Goal: Register for event/course

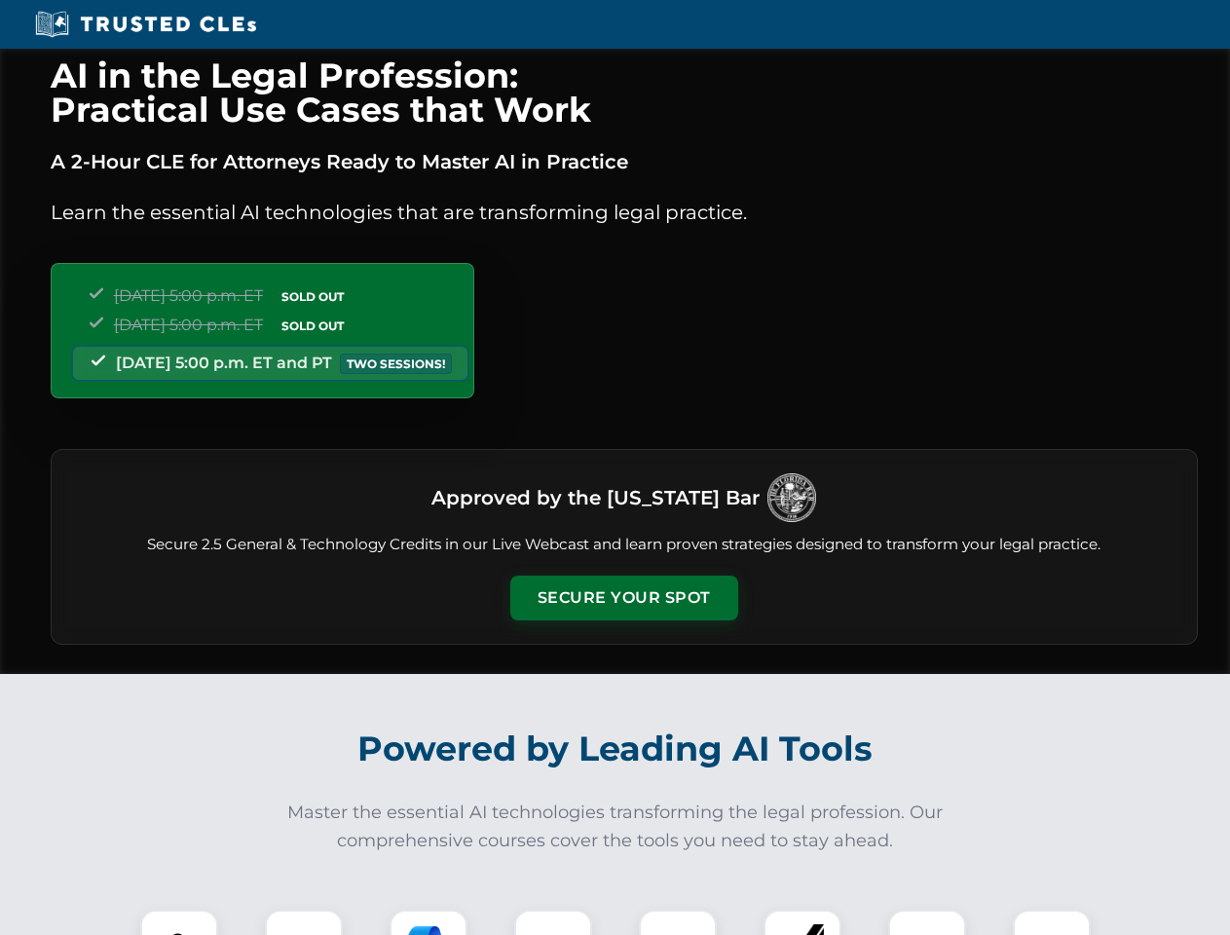
click at [623, 598] on button "Secure Your Spot" at bounding box center [624, 597] width 228 height 45
click at [179, 922] on img at bounding box center [179, 948] width 56 height 56
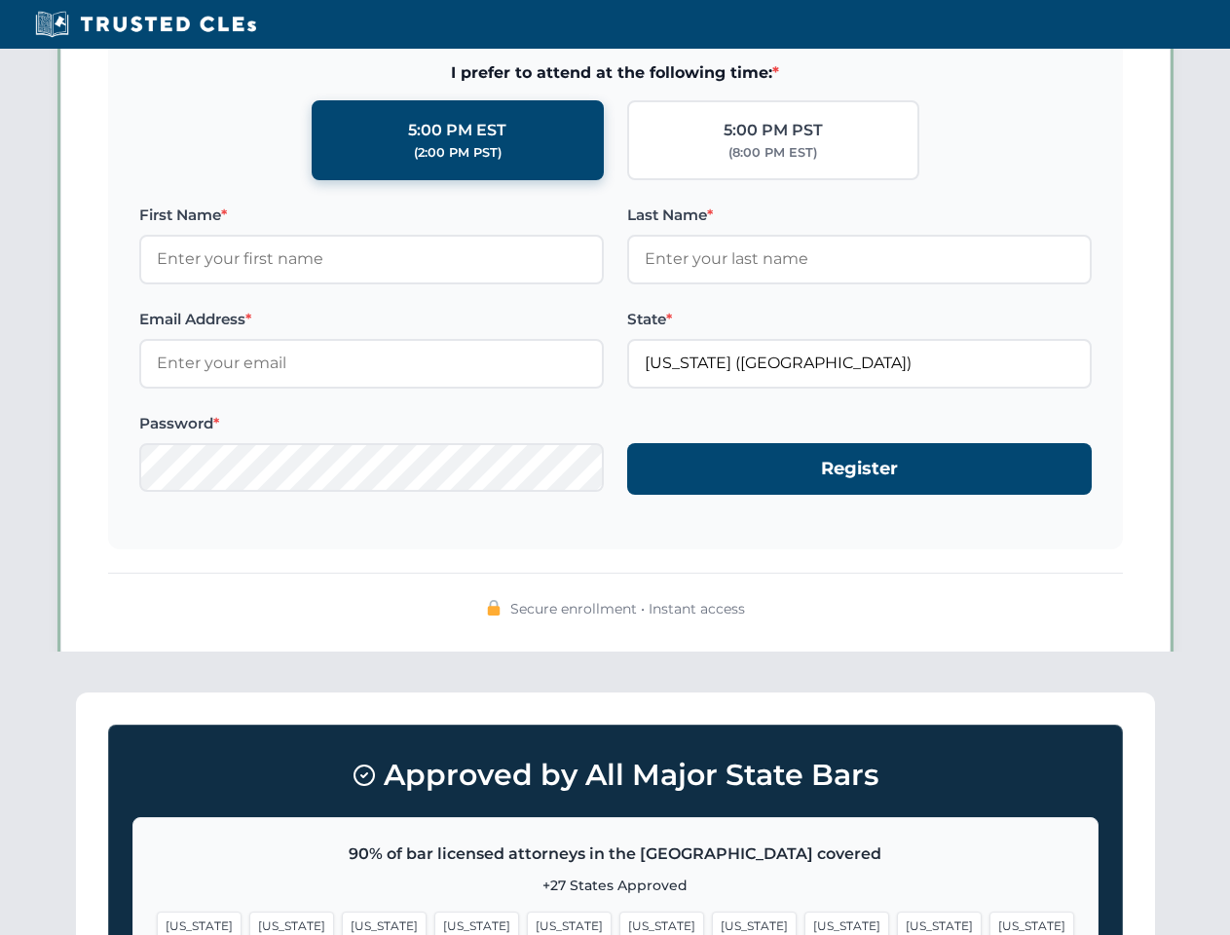
click at [712, 922] on span "[US_STATE]" at bounding box center [754, 925] width 85 height 28
click at [897, 922] on span "[US_STATE]" at bounding box center [939, 925] width 85 height 28
